Goal: Task Accomplishment & Management: Manage account settings

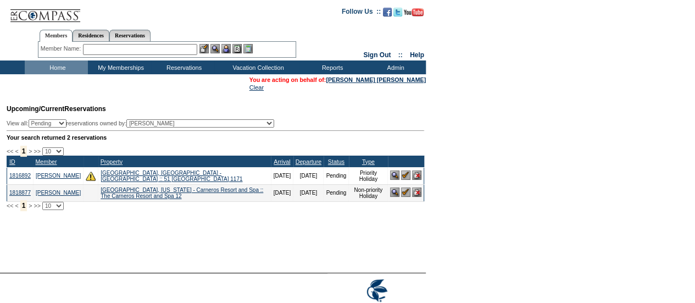
scroll to position [32, 0]
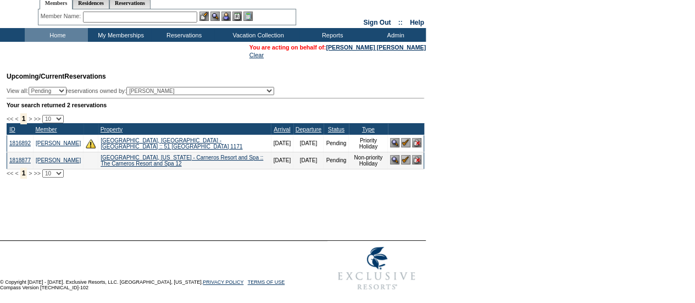
click at [143, 33] on td "My Memberships" at bounding box center [119, 35] width 63 height 14
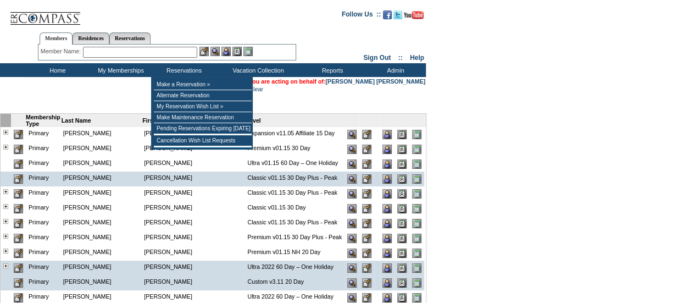
click at [138, 51] on input "text" at bounding box center [140, 52] width 114 height 11
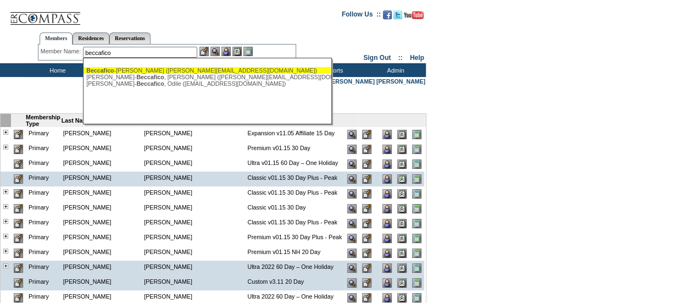
click at [135, 67] on div "Beccafico -Finck, Eric (eric.beccafico@gmail.com)" at bounding box center [207, 70] width 242 height 7
type input "Beccafico-Finck, Eric (eric.beccafico@gmail.com)"
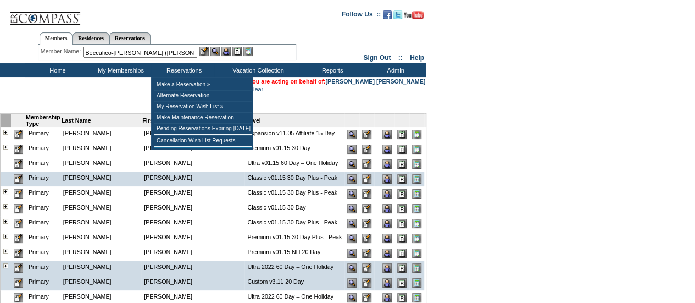
click at [225, 54] on img at bounding box center [225, 51] width 9 height 9
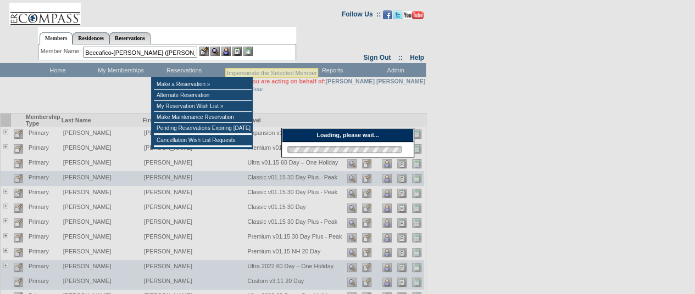
click at [217, 54] on img at bounding box center [214, 51] width 9 height 9
